Goal: Transaction & Acquisition: Purchase product/service

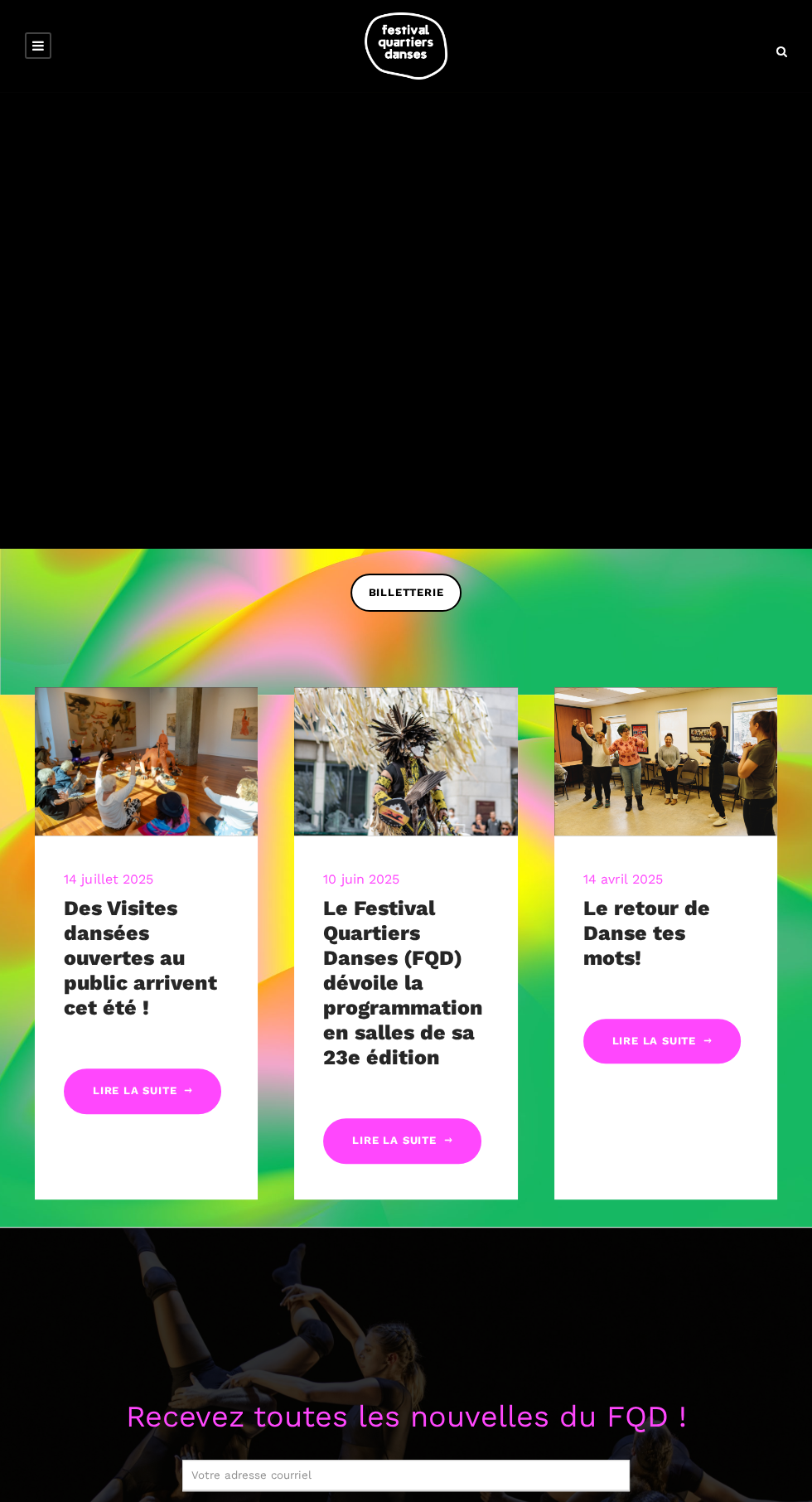
click at [39, 56] on link at bounding box center [38, 46] width 27 height 27
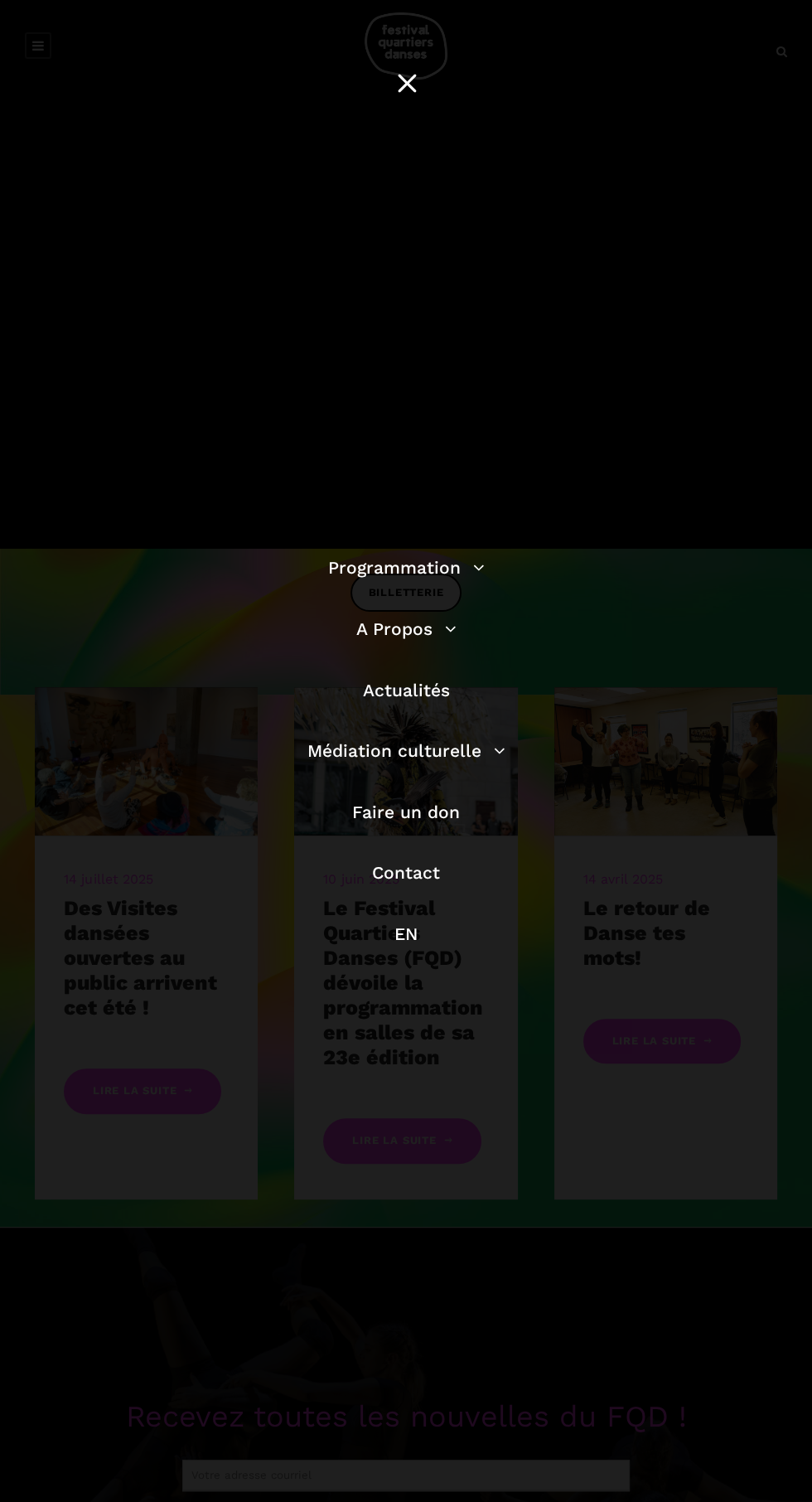
click at [482, 568] on link "Programmation" at bounding box center [406, 566] width 156 height 20
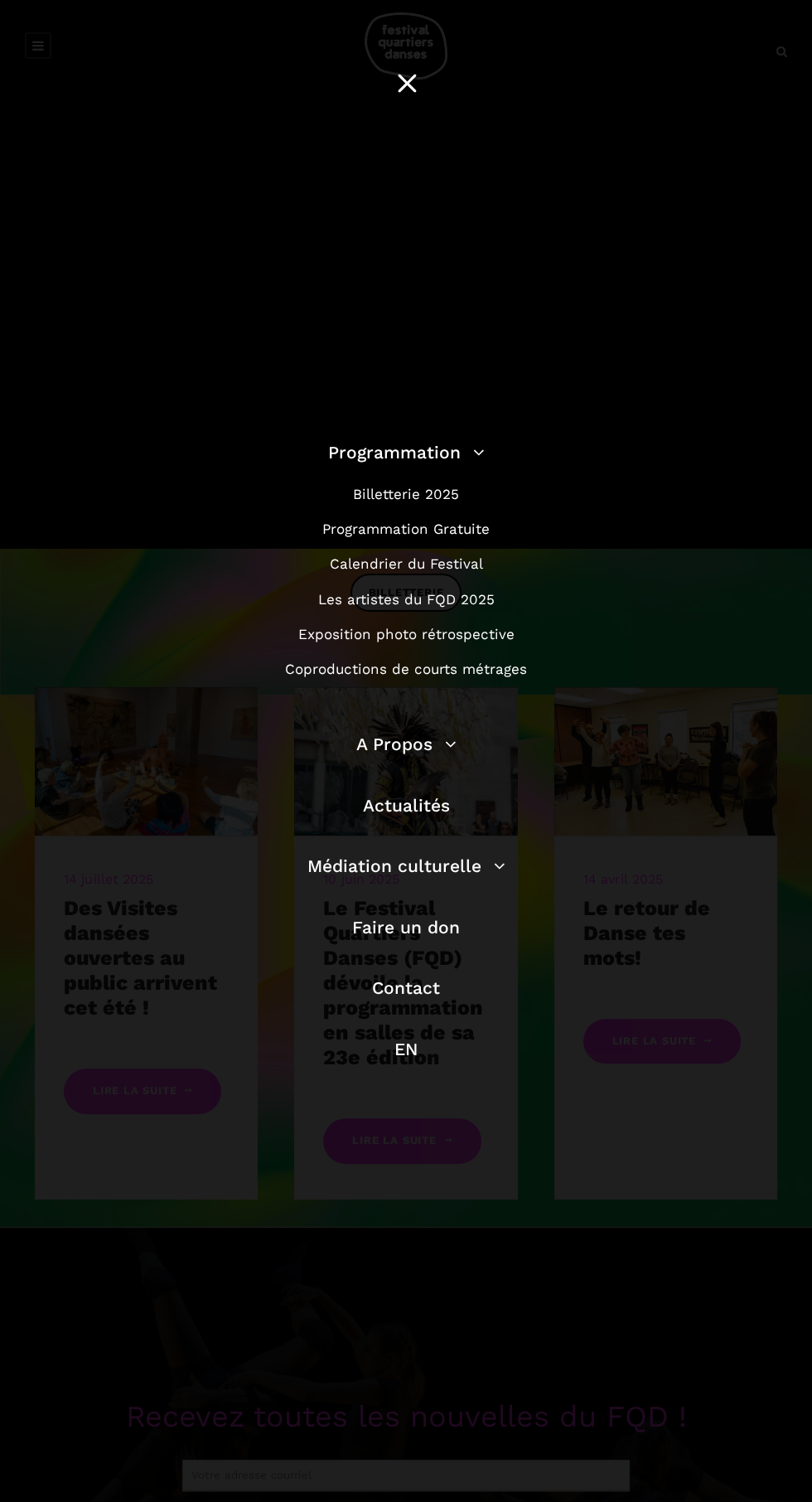
click at [465, 528] on link "Programmation Gratuite" at bounding box center [406, 528] width 167 height 17
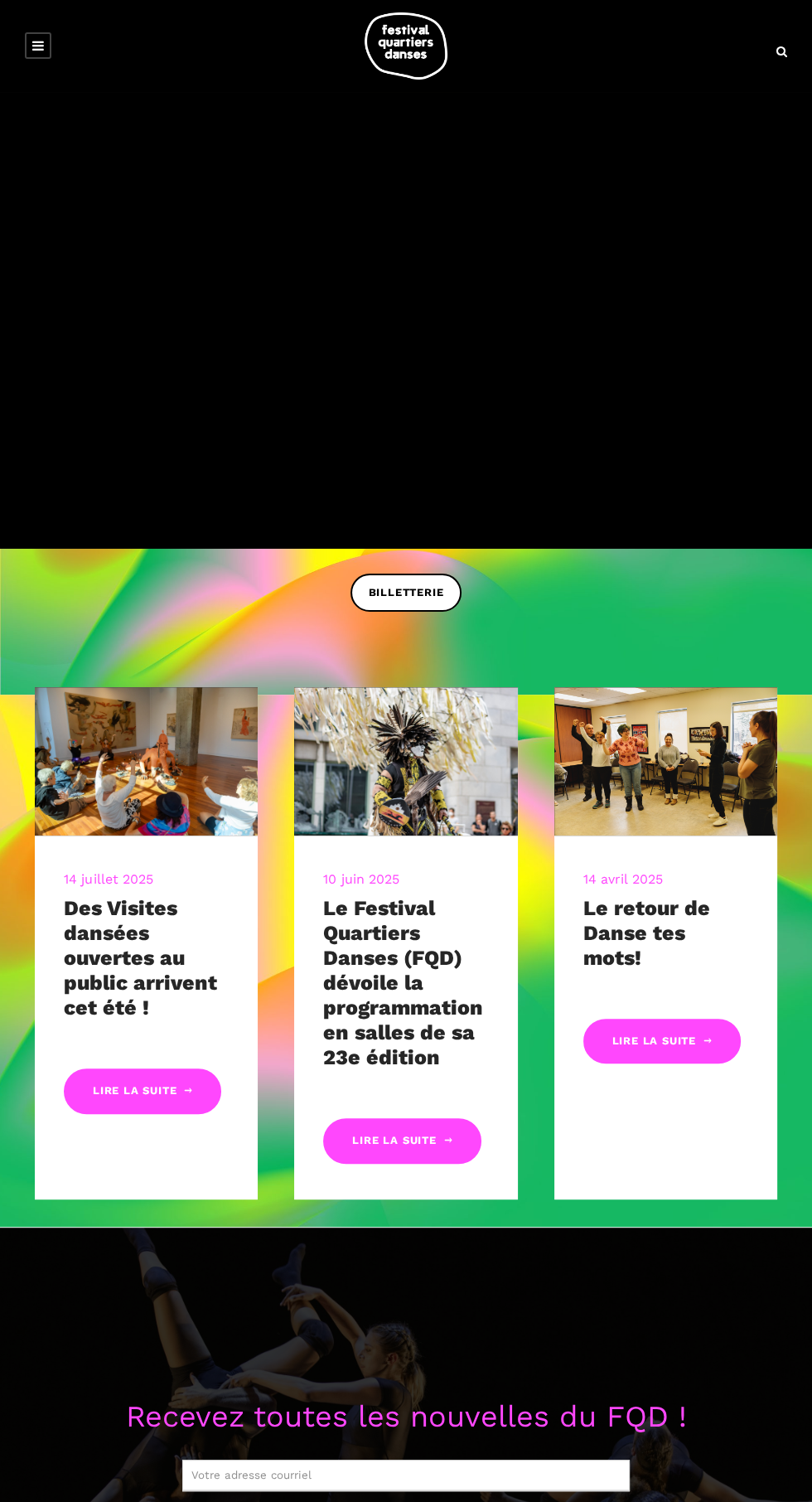
click at [407, 602] on link "BILLETTERIE" at bounding box center [406, 592] width 112 height 37
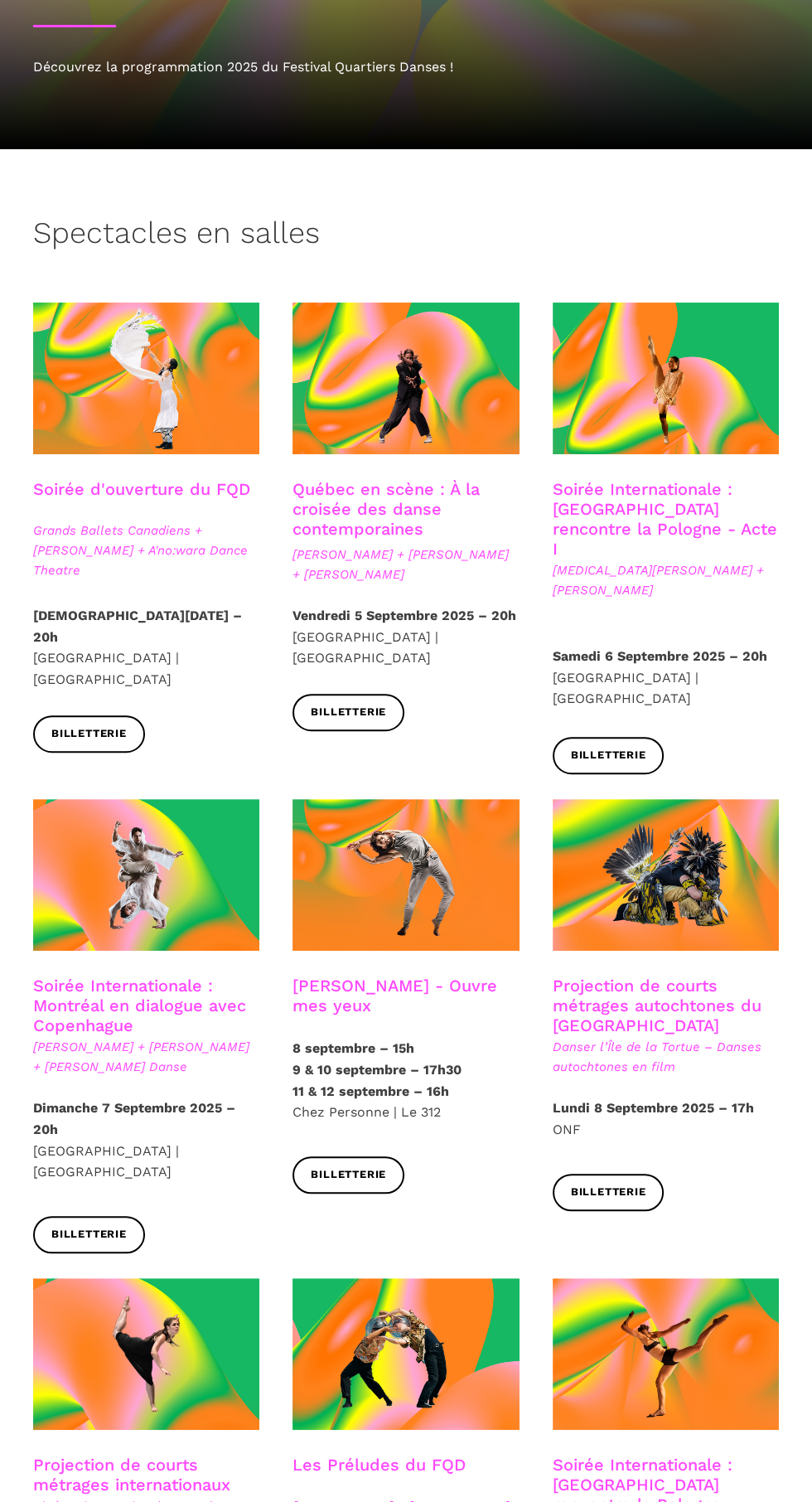
scroll to position [216, 0]
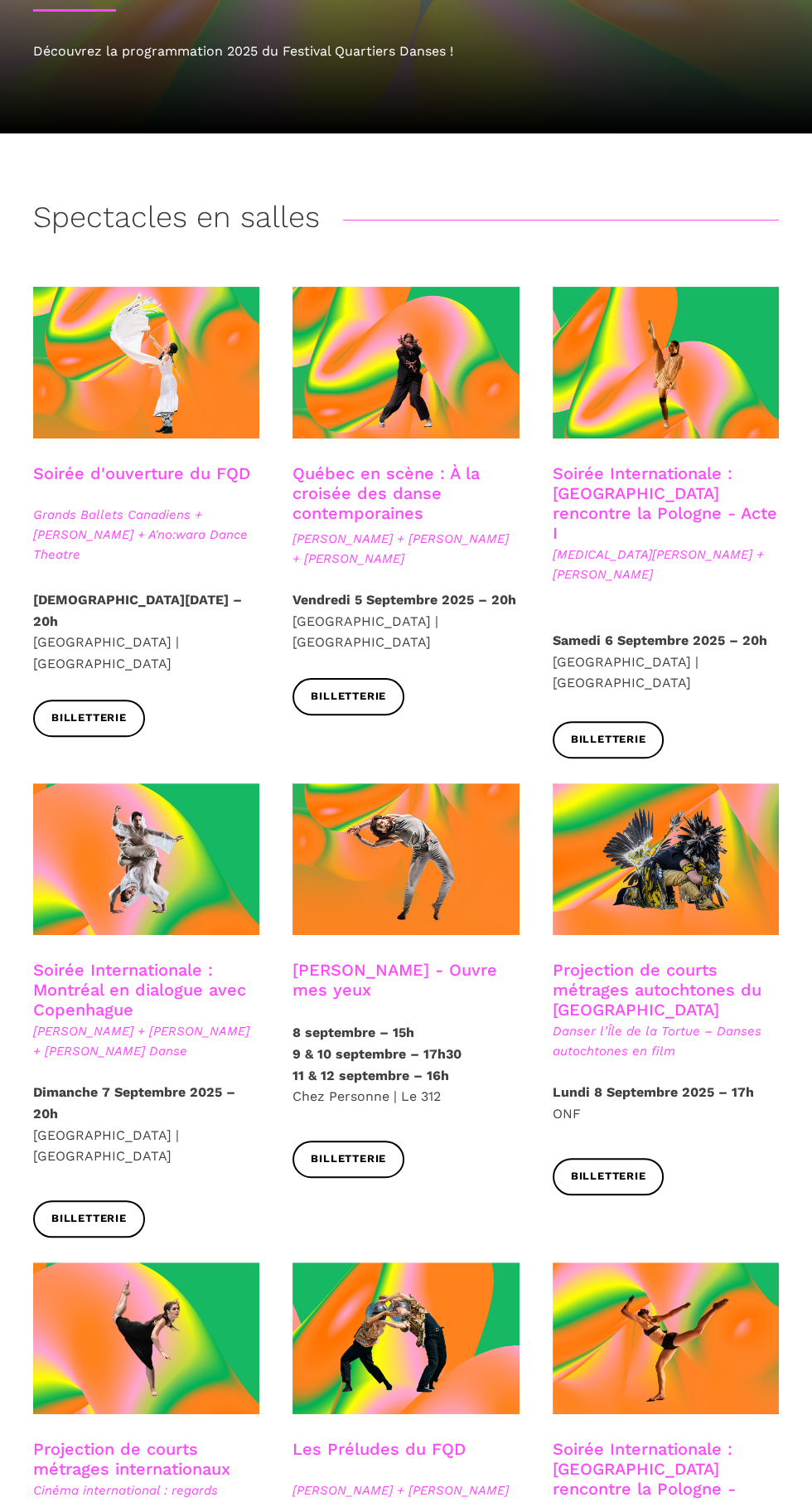
click at [369, 715] on link "Billetterie" at bounding box center [348, 696] width 112 height 37
click at [380, 705] on span "Billetterie" at bounding box center [348, 697] width 75 height 18
